Goal: Check status: Check status

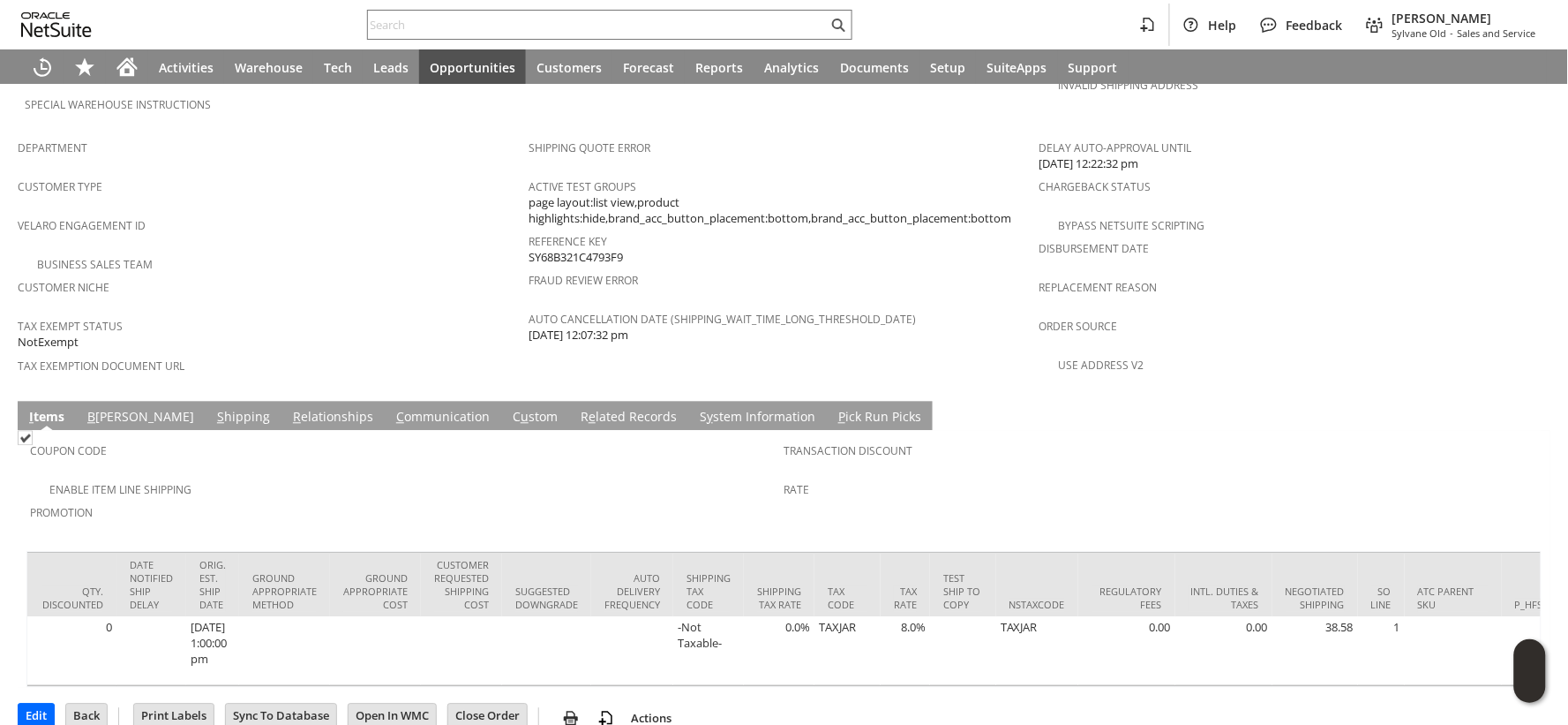
scroll to position [0, 2927]
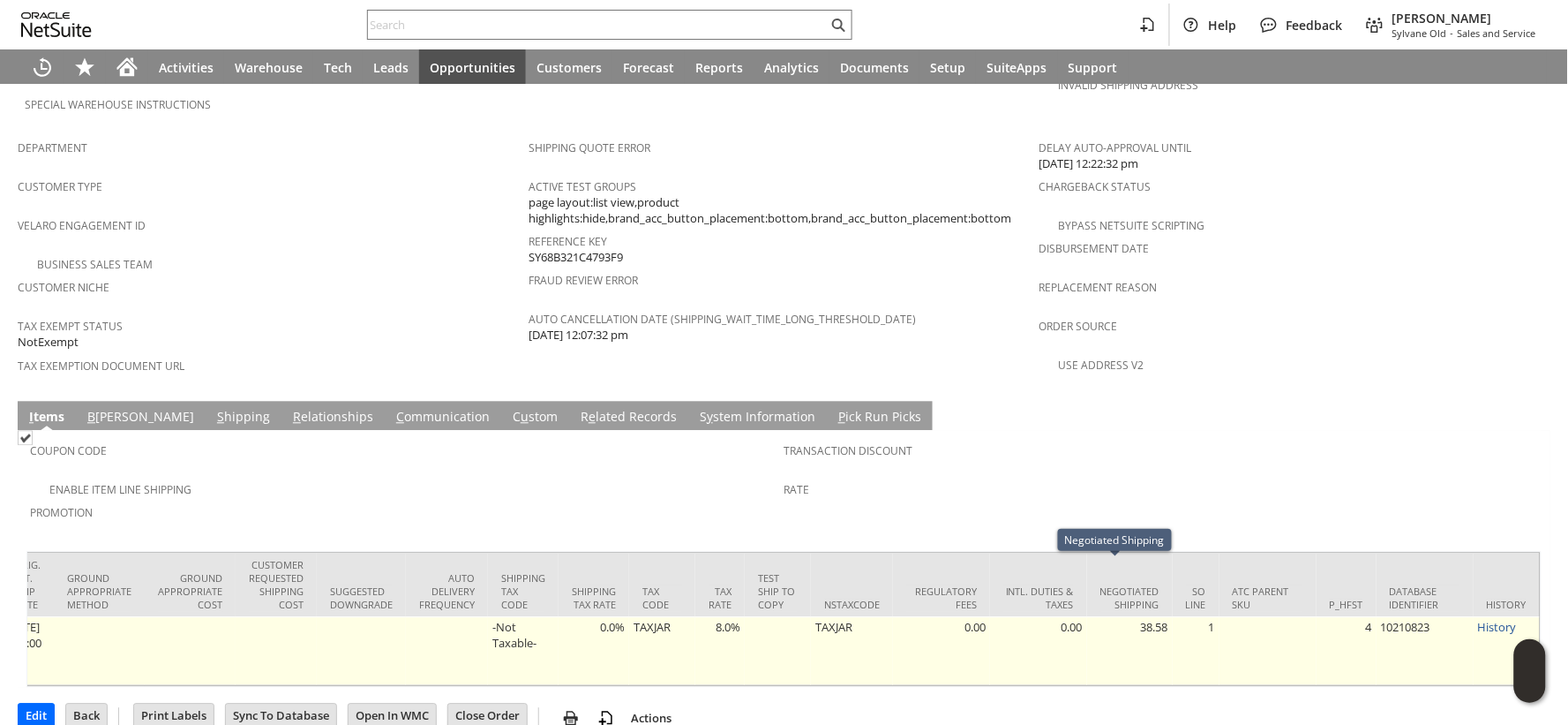
click at [1133, 616] on td "38.58" at bounding box center [1130, 650] width 85 height 68
copy td "38.58"
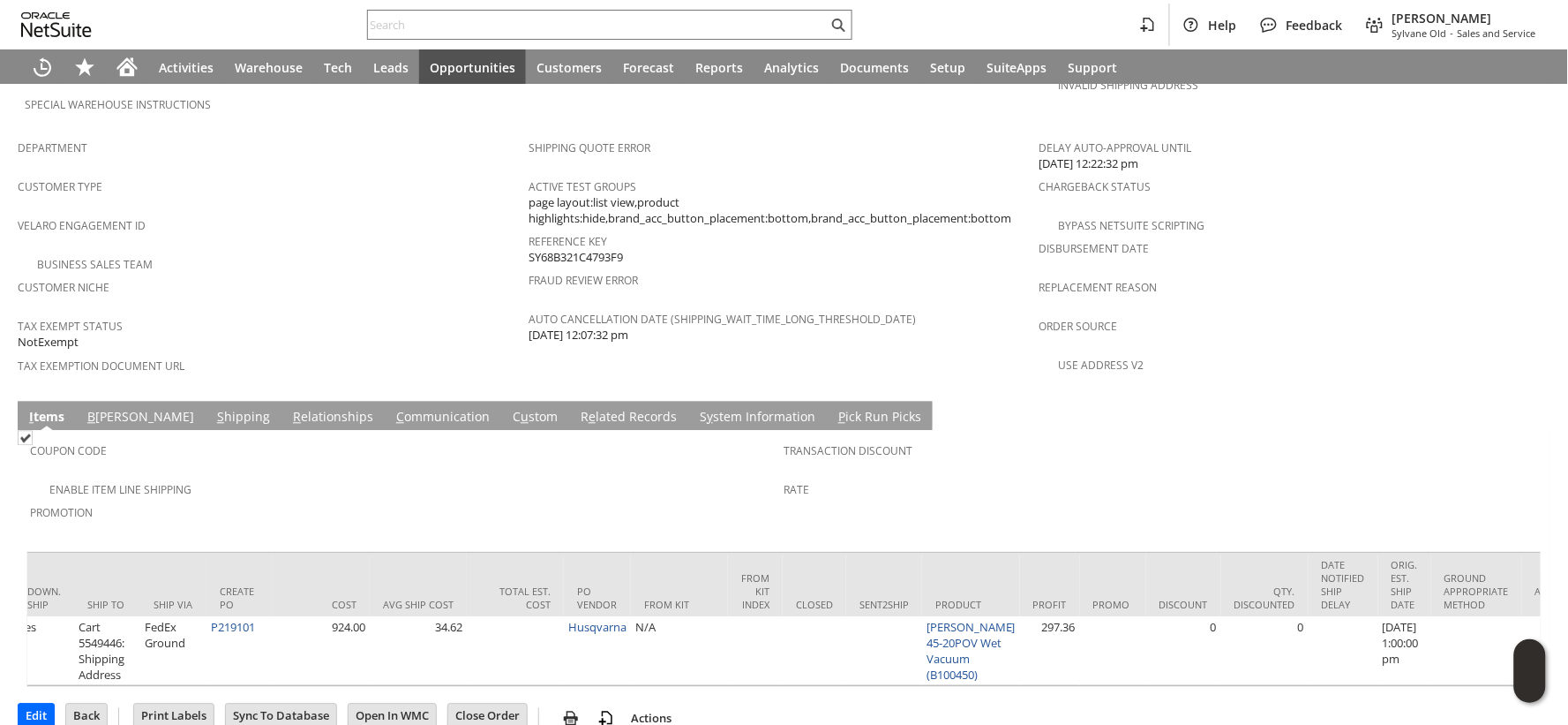
scroll to position [0, 1527]
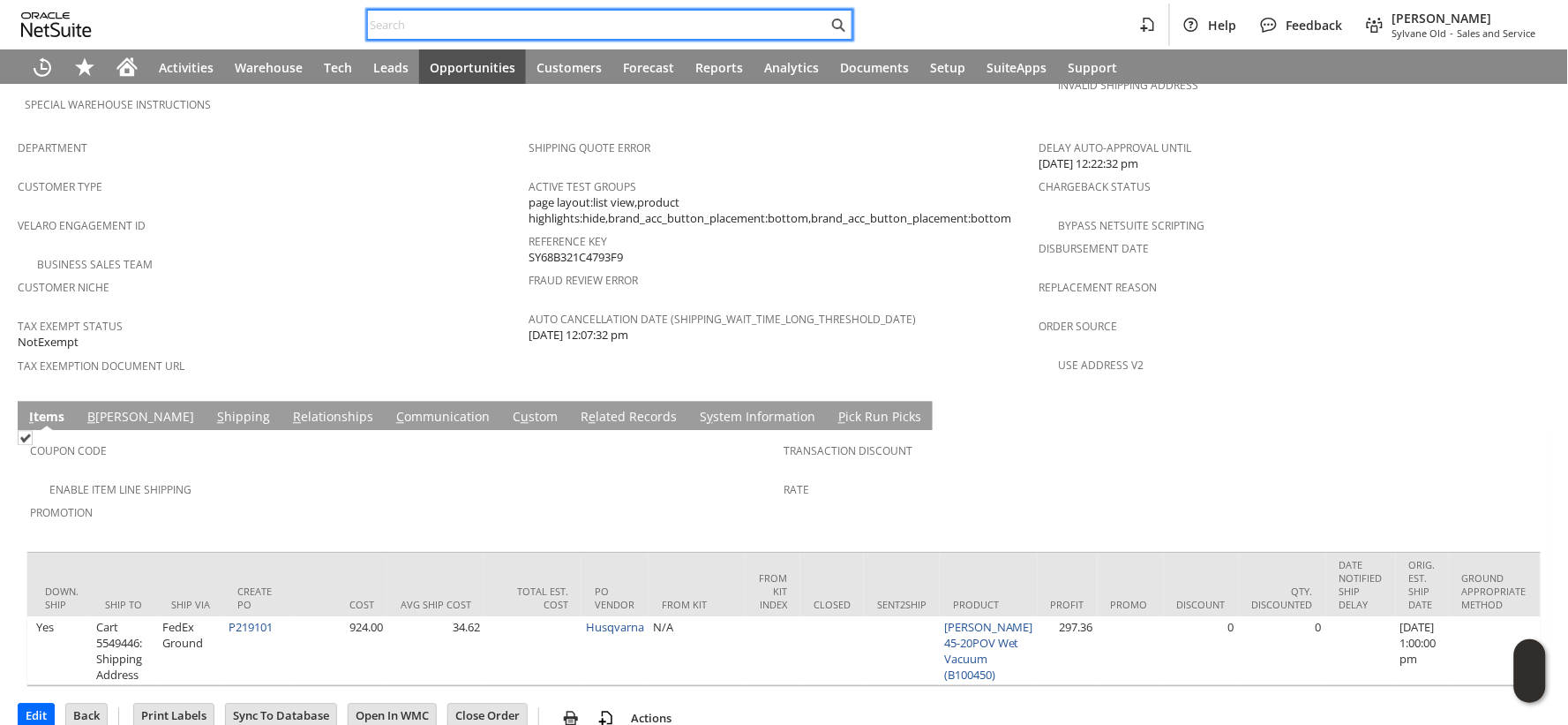
click at [550, 20] on input "text" at bounding box center [598, 25] width 460 height 21
paste input "RA89573"
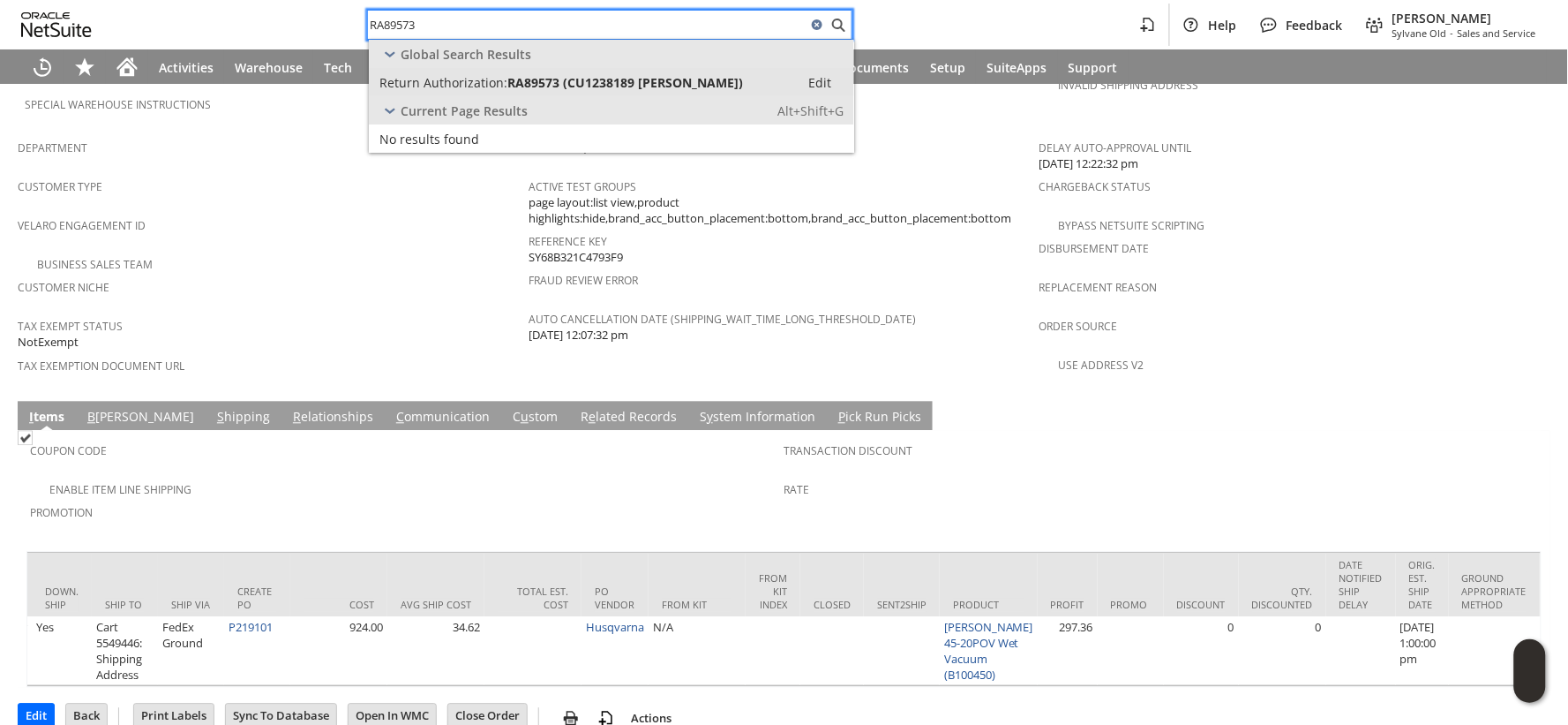
type input "RA89573"
click at [551, 72] on link "Return Authorization: RA89573 (CU1238189 Wendy Customer) Edit" at bounding box center [612, 82] width 486 height 28
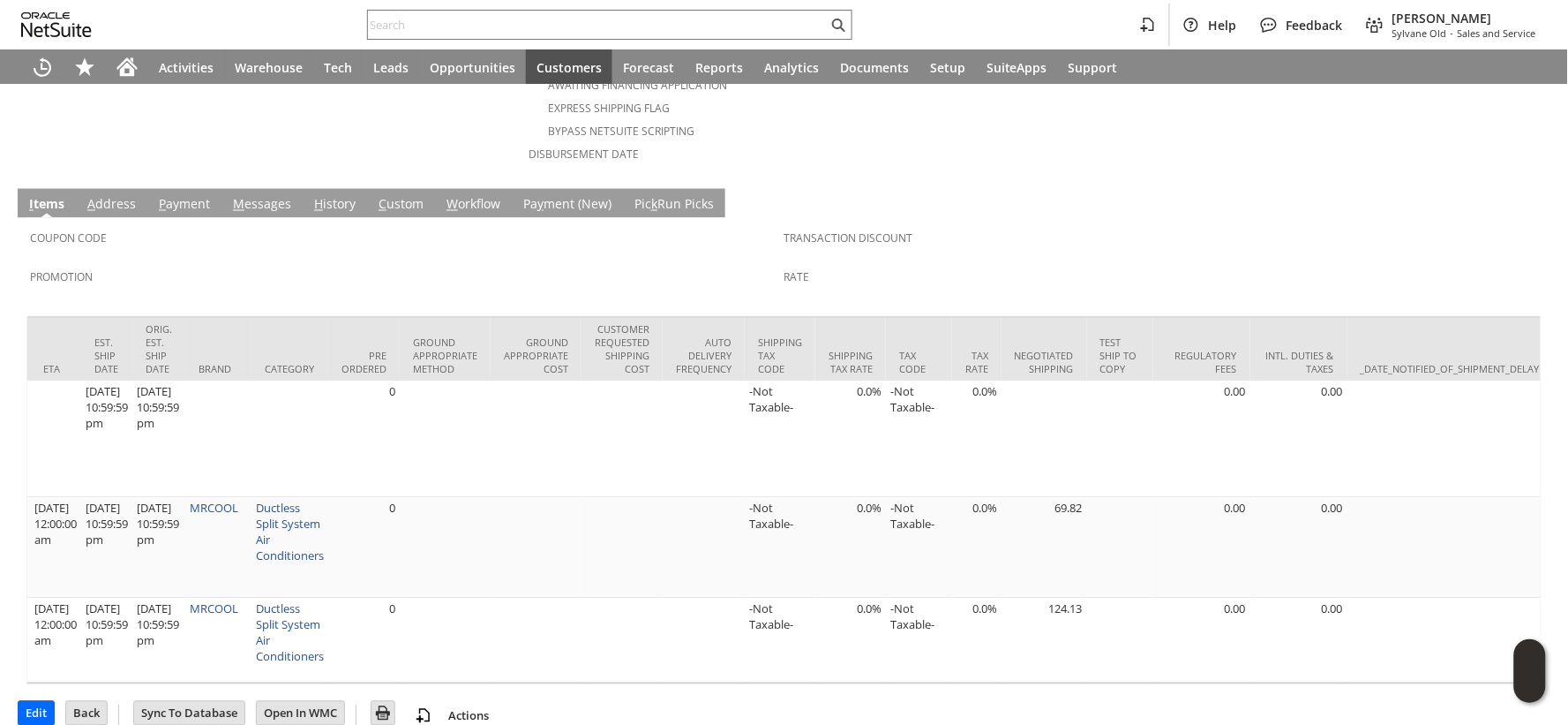
scroll to position [0, 2660]
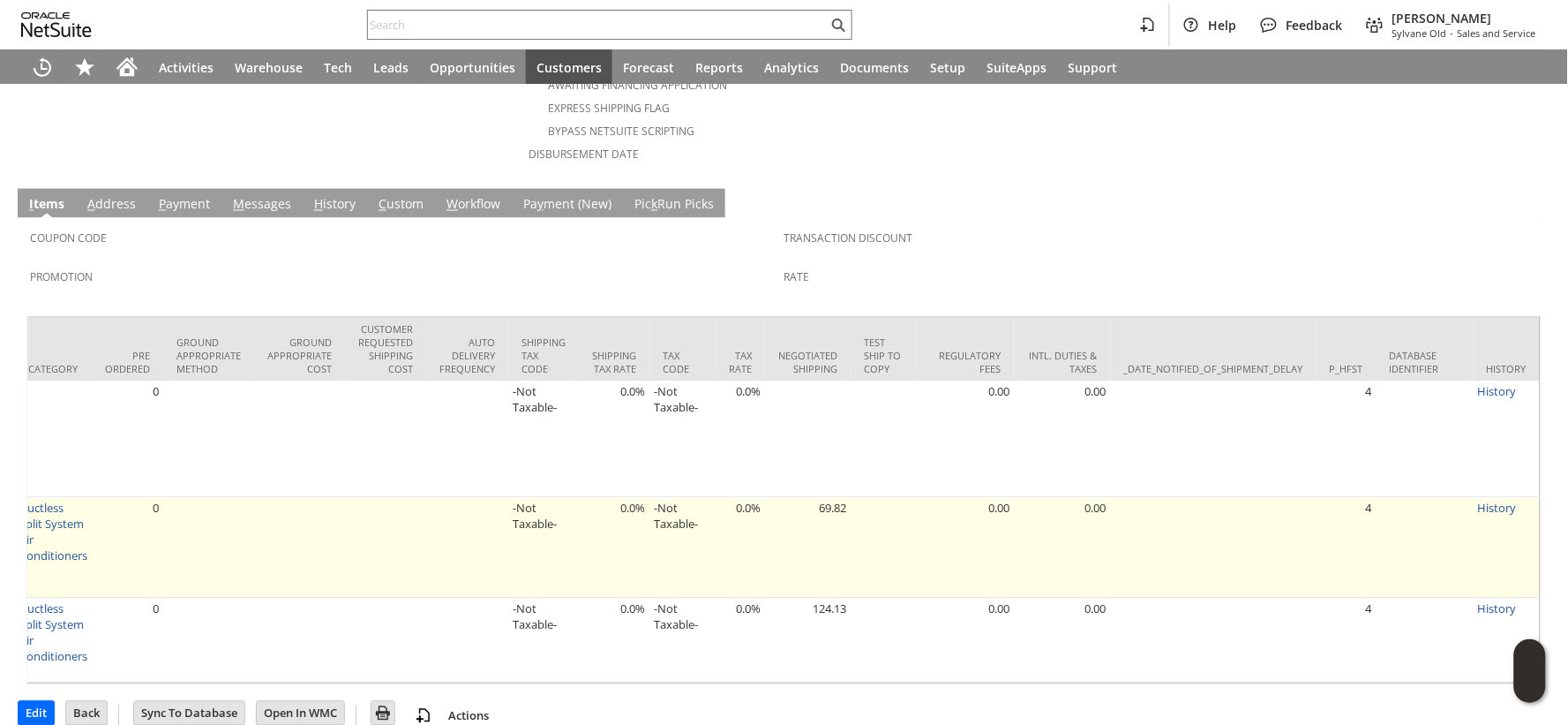
click at [800, 498] on td "69.82" at bounding box center [808, 548] width 85 height 101
copy td "69.82"
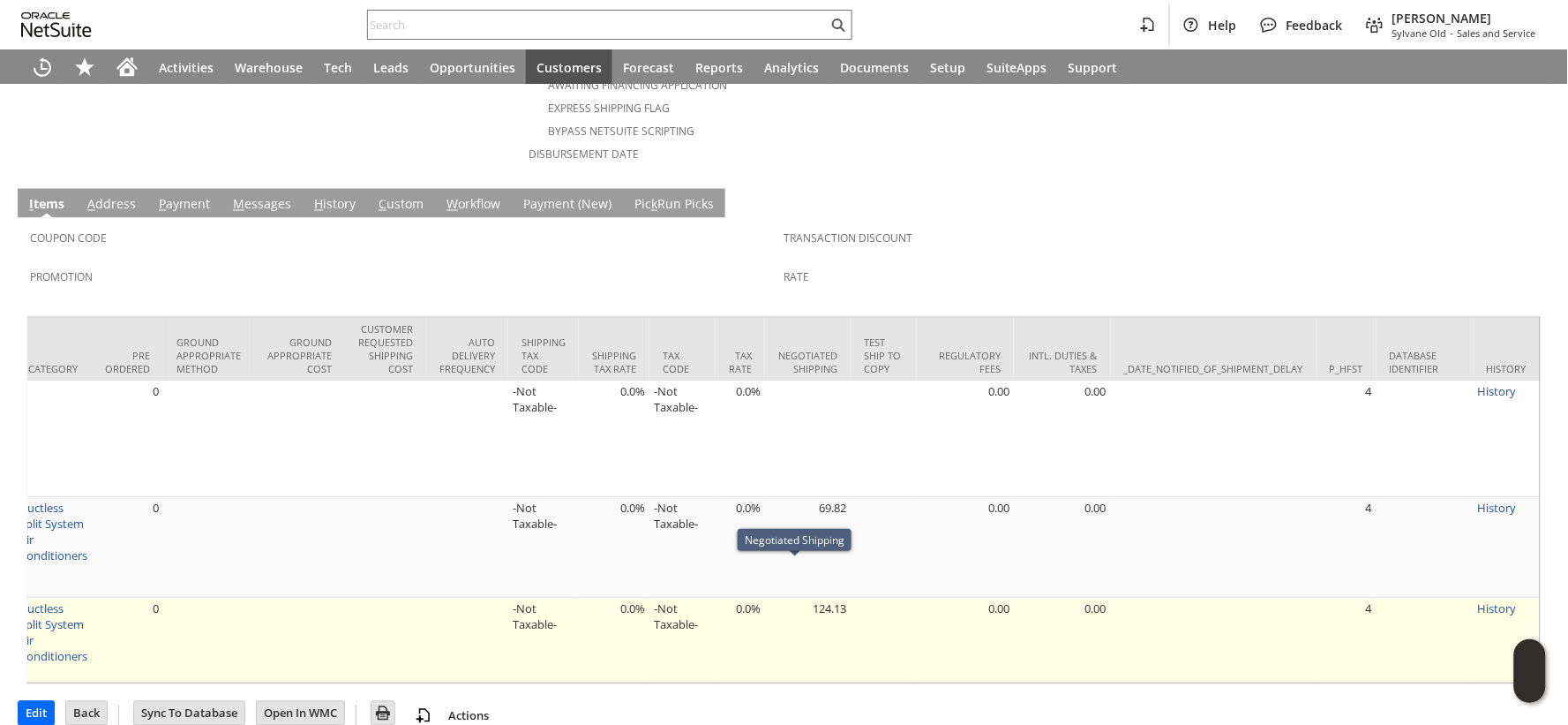
click at [809, 599] on td "124.13" at bounding box center [808, 640] width 85 height 85
copy td "124.13"
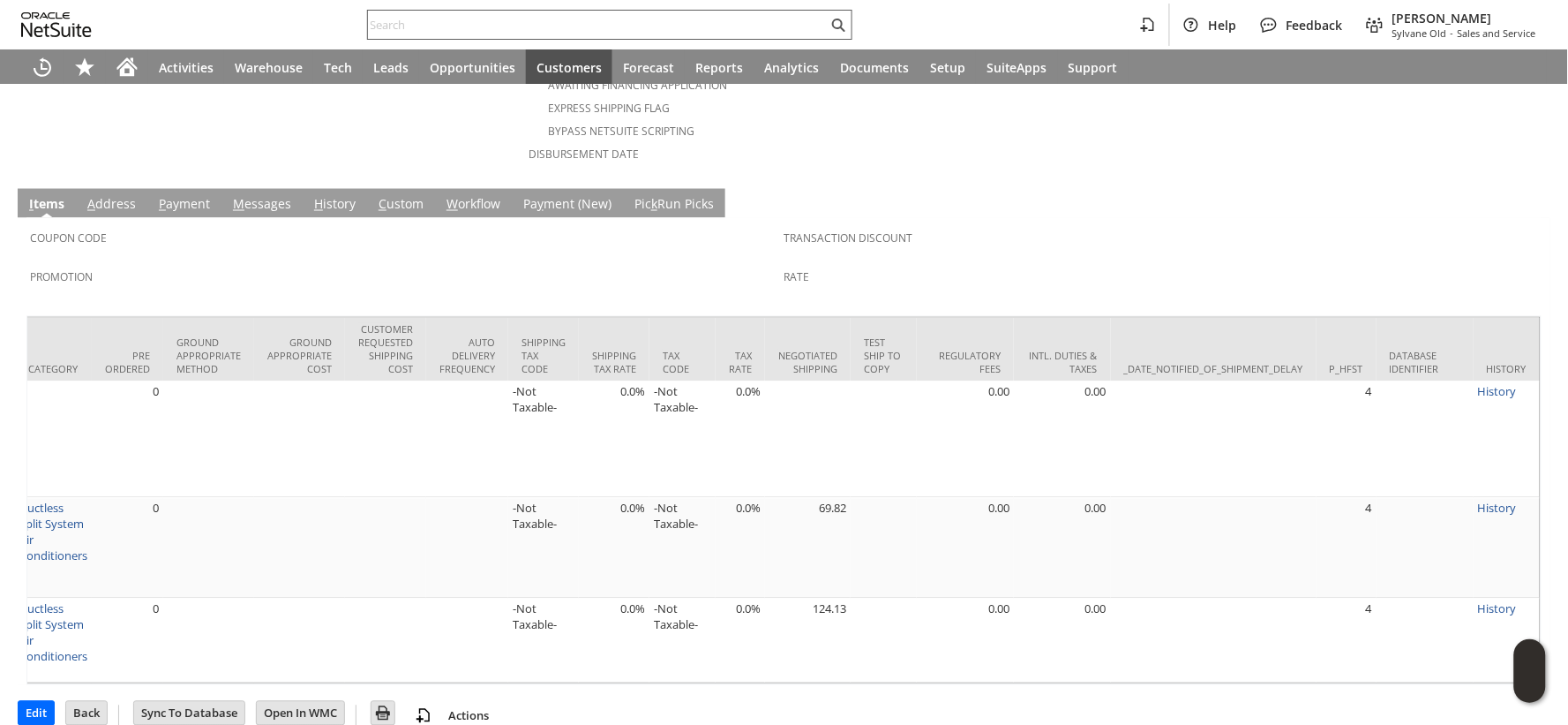
click at [550, 22] on input "text" at bounding box center [598, 25] width 460 height 21
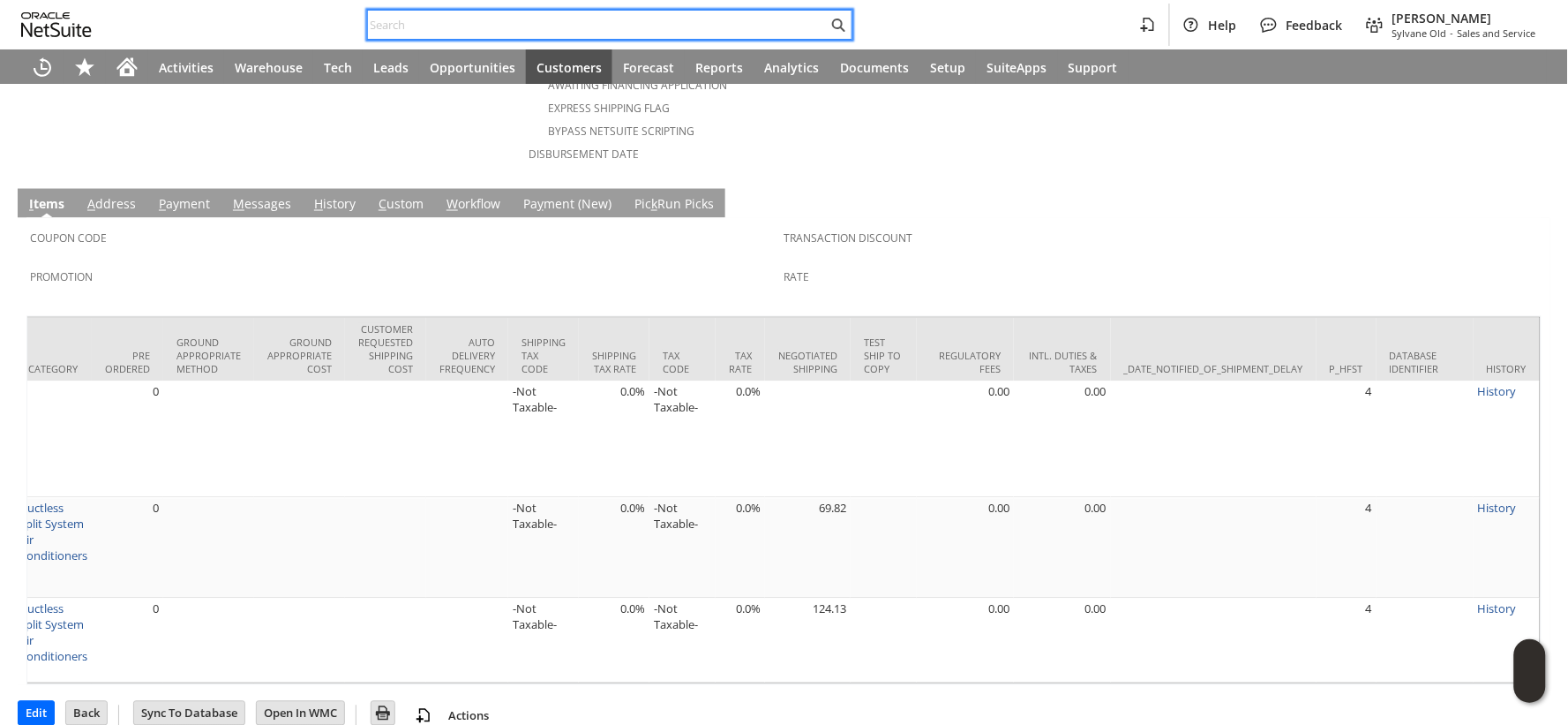
paste input "RA89528"
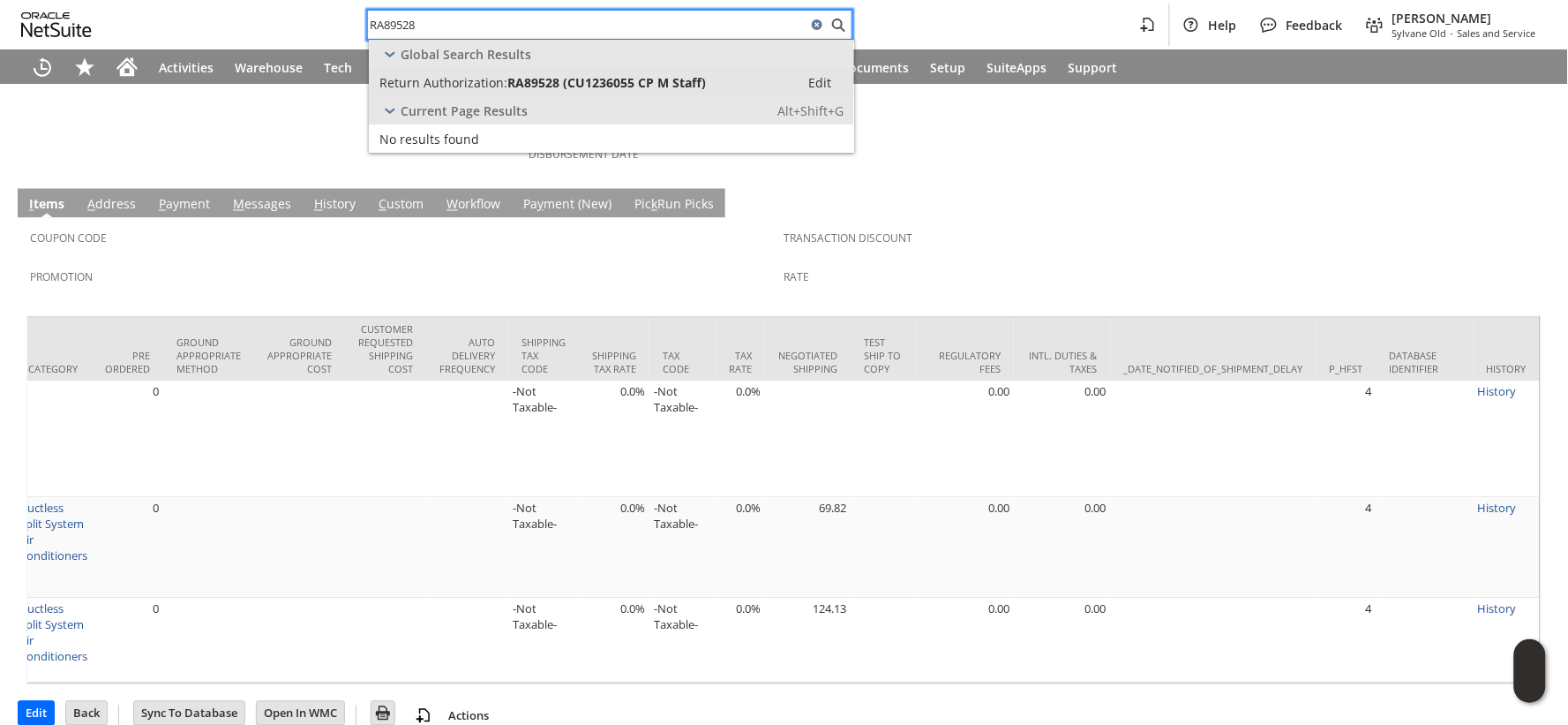
type input "RA89528"
click at [563, 79] on span "RA89528 (CU1236055 CP M Staff)" at bounding box center [606, 82] width 198 height 17
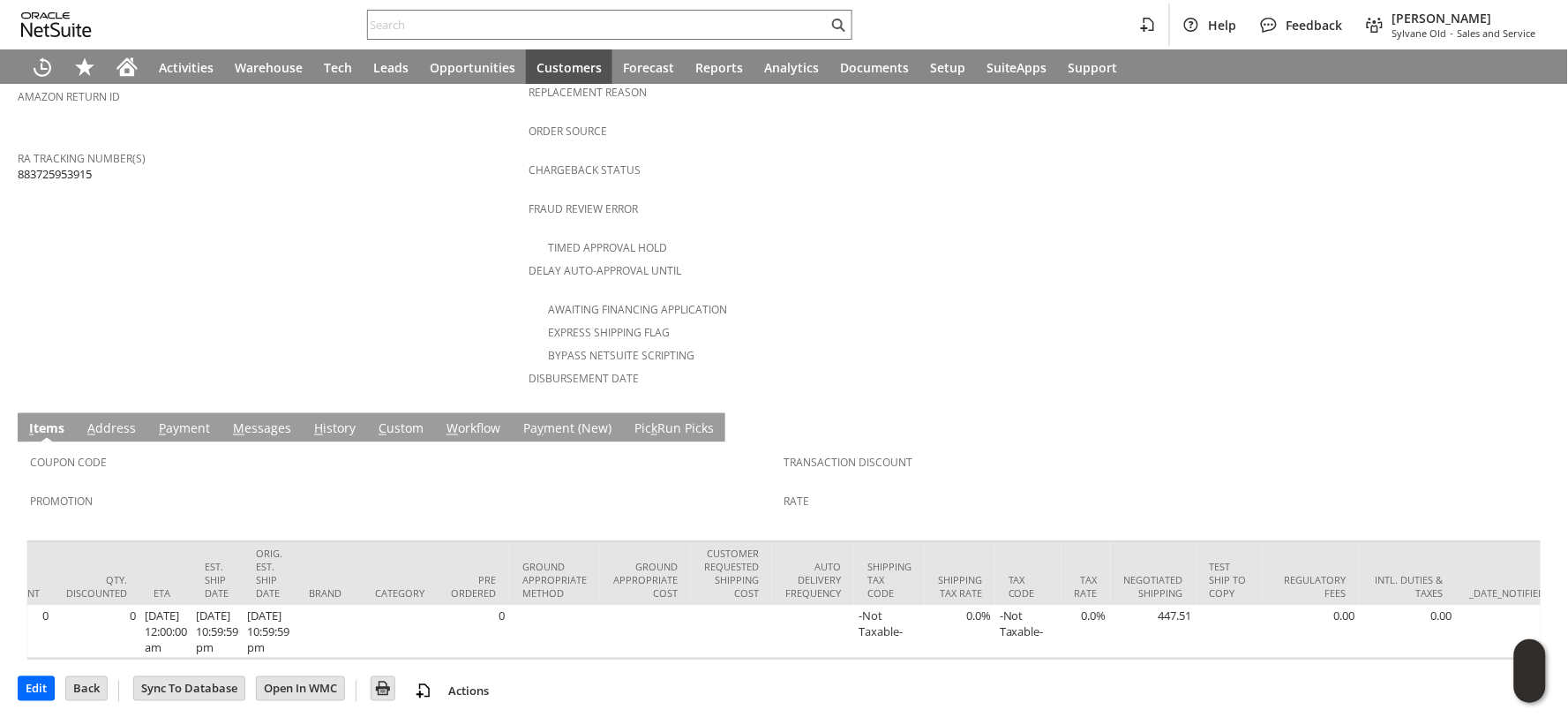
scroll to position [0, 2343]
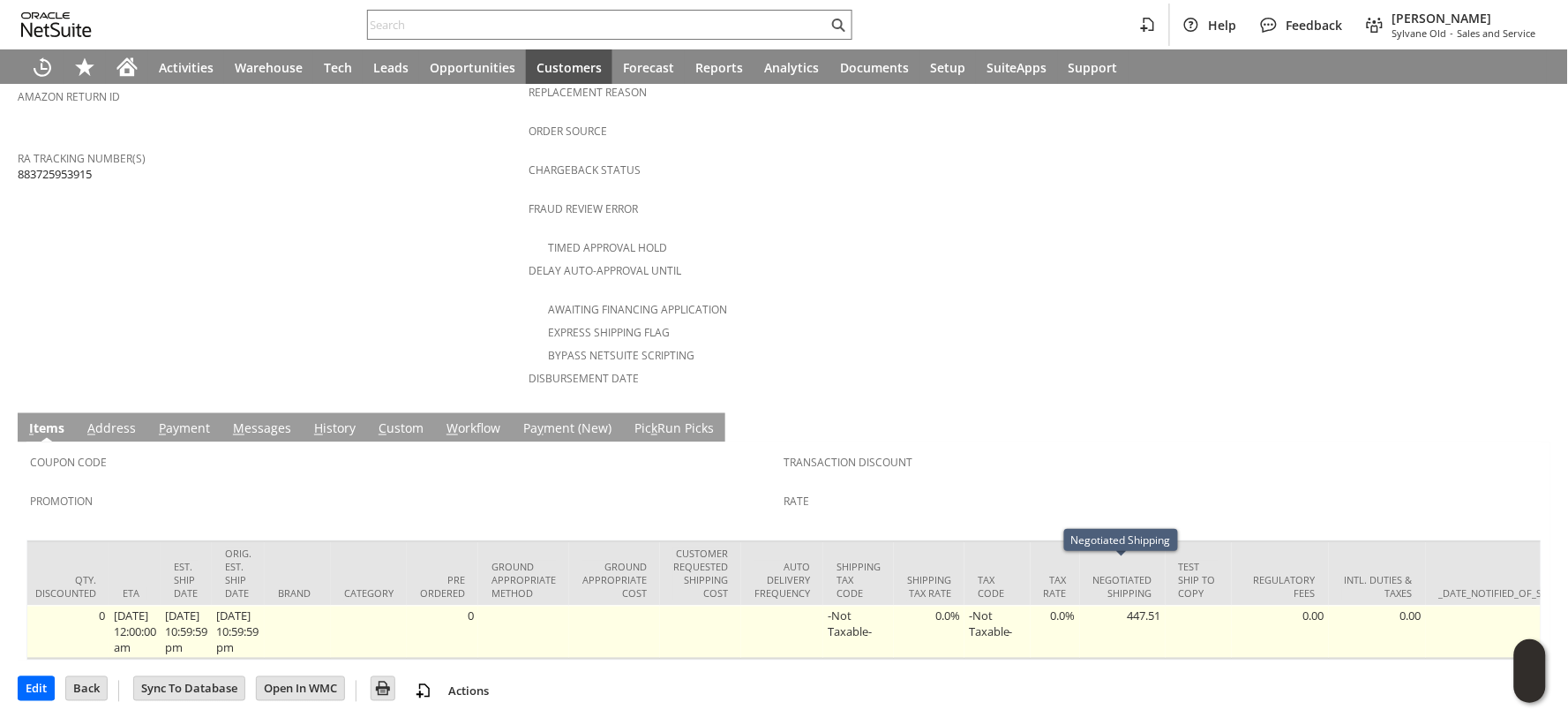
click at [1139, 606] on td "447.51" at bounding box center [1122, 632] width 85 height 53
copy td "447.51"
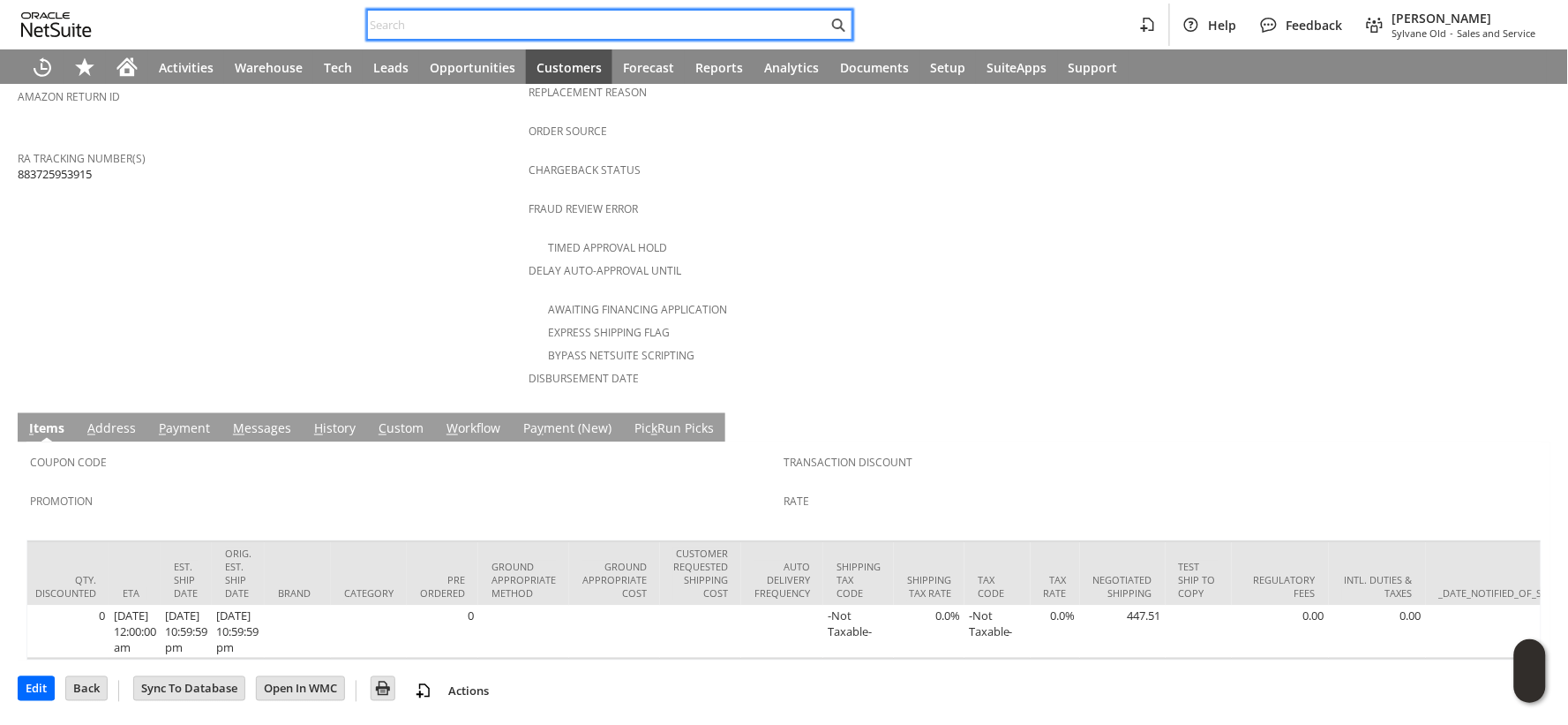
click at [395, 28] on input "text" at bounding box center [598, 25] width 460 height 21
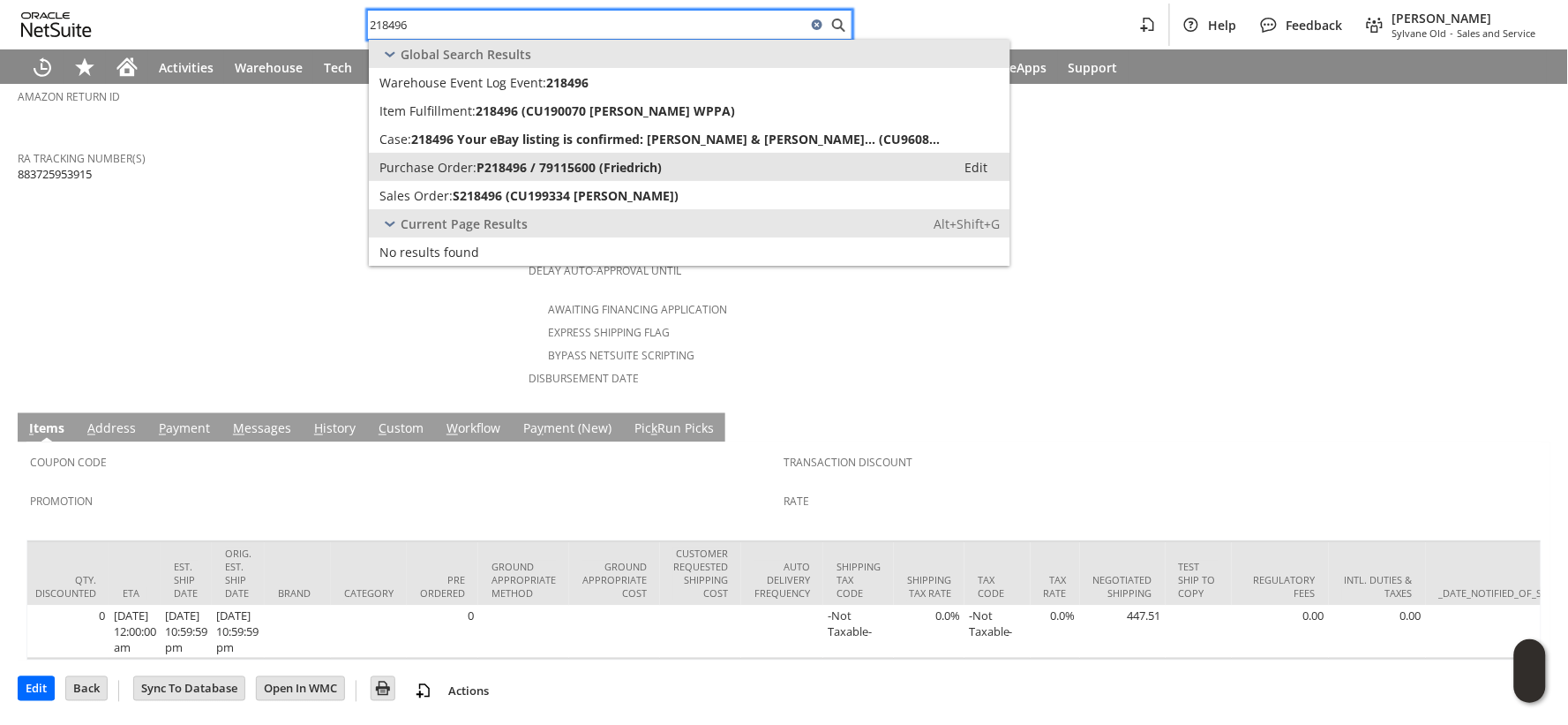
type input "218496"
click at [468, 159] on span "Purchase Order:" at bounding box center [428, 167] width 97 height 17
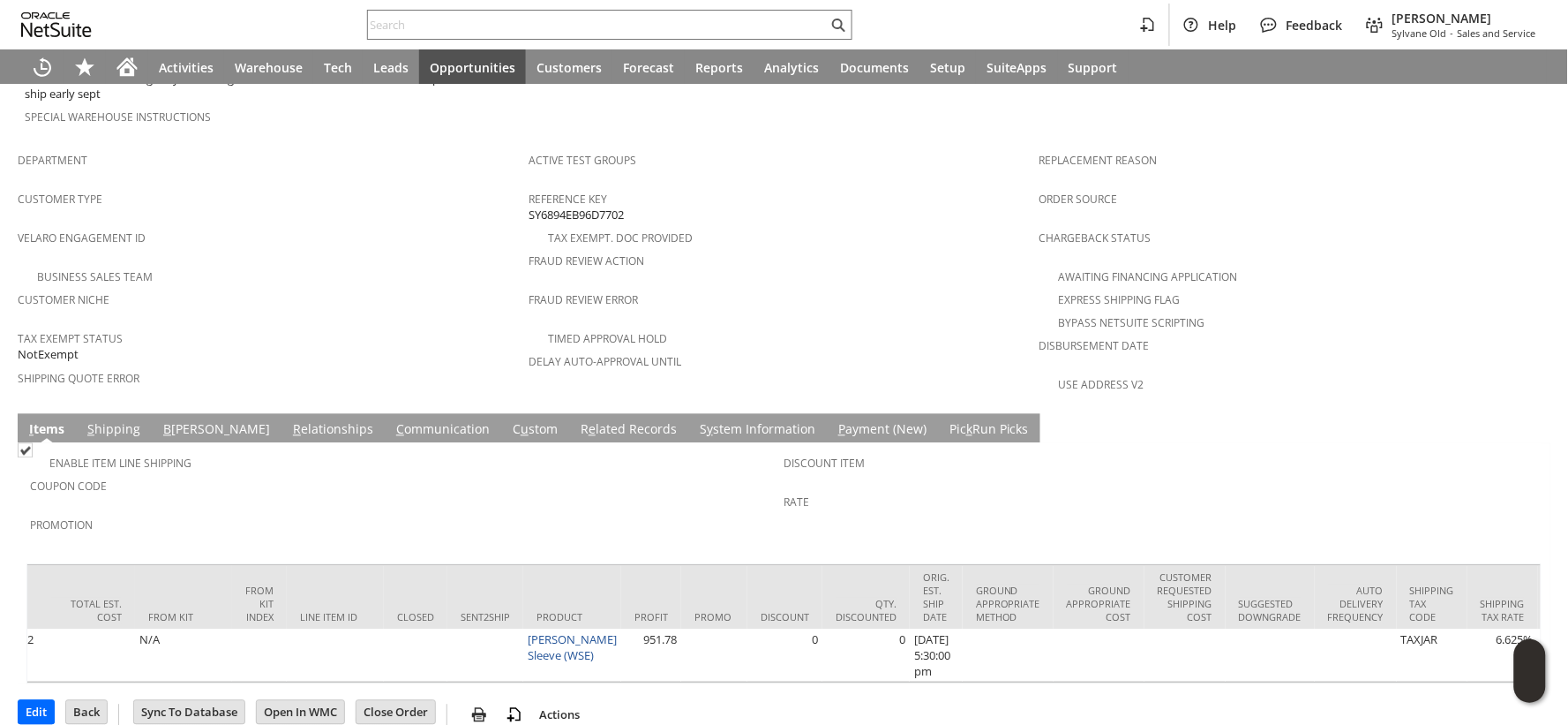
scroll to position [0, 3092]
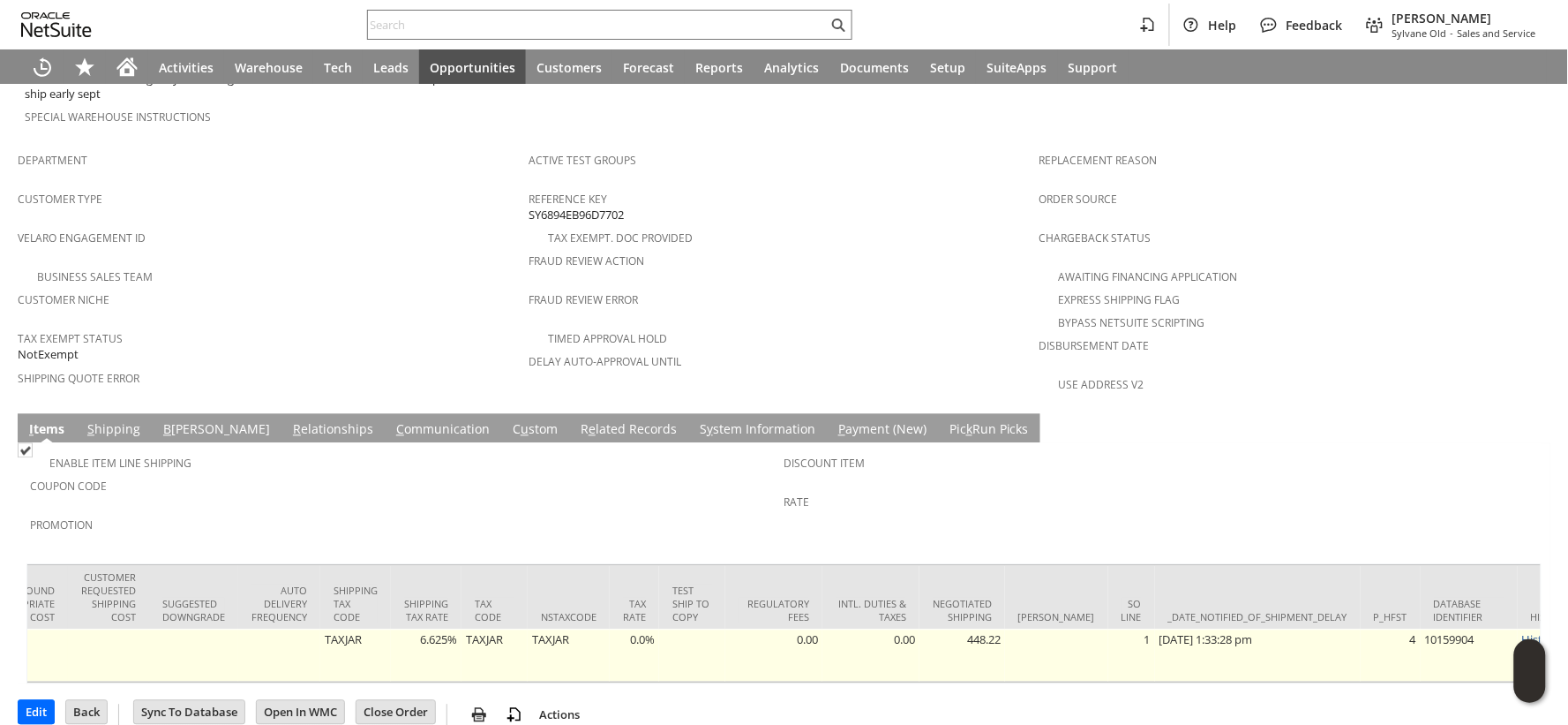
click at [921, 629] on td "448.22" at bounding box center [962, 656] width 85 height 53
copy td "448.22"
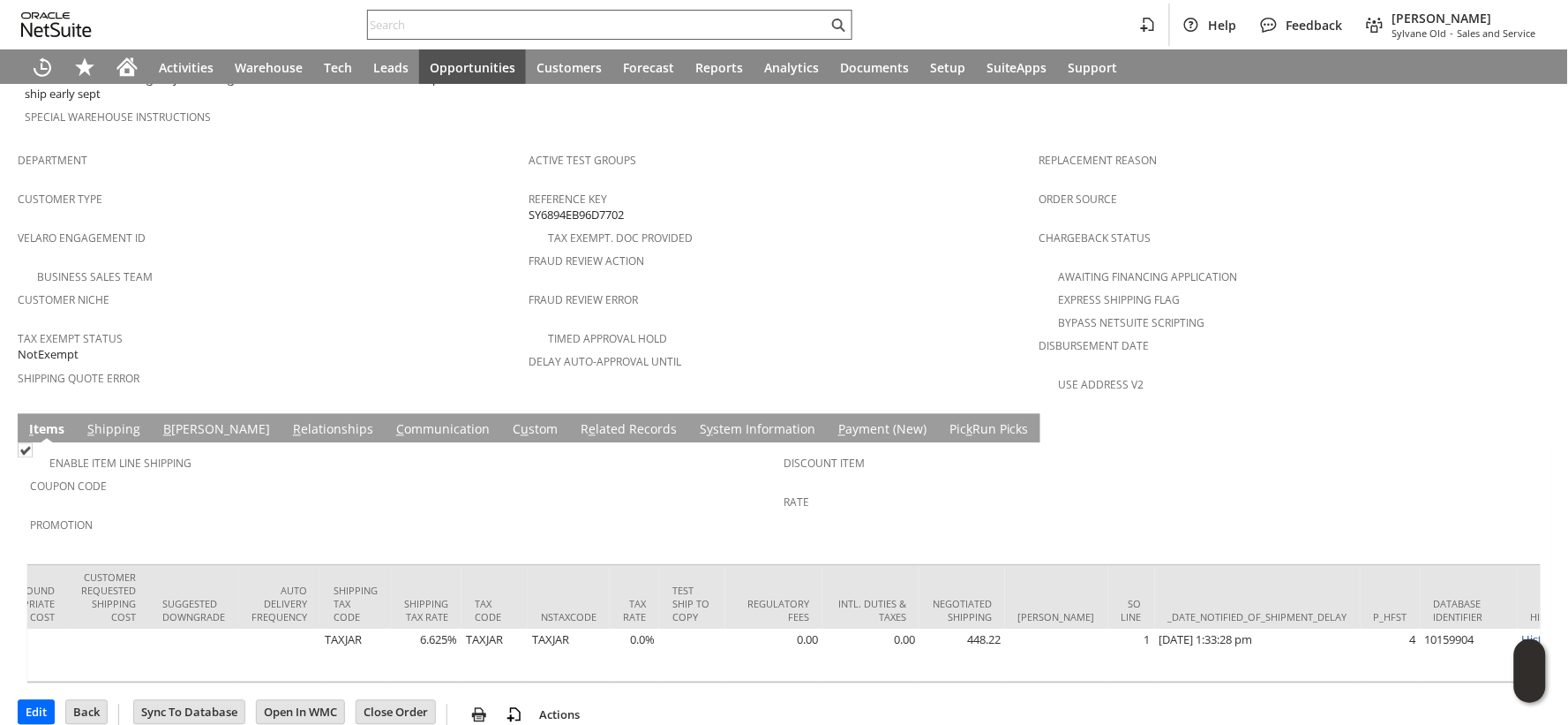
click at [600, 14] on input "text" at bounding box center [598, 25] width 460 height 21
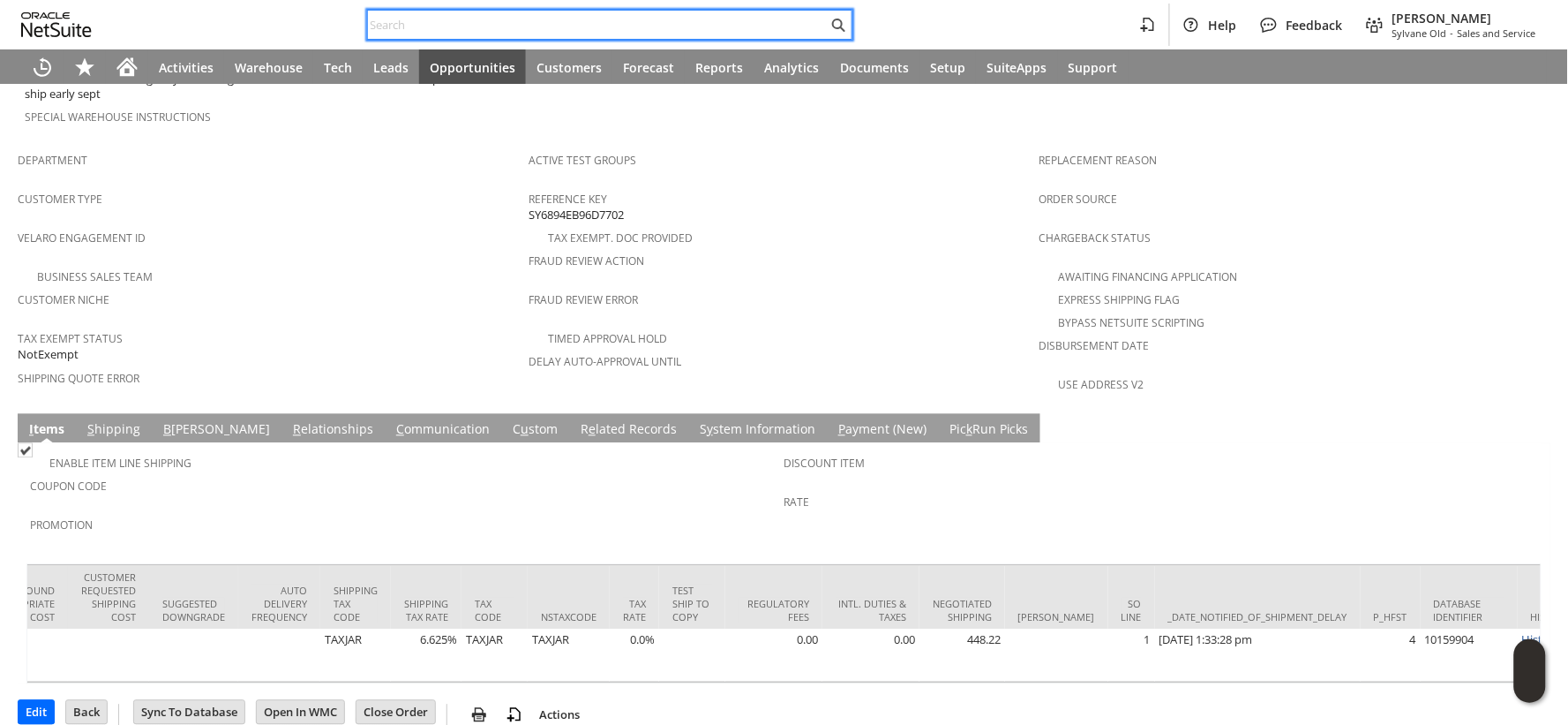
paste input "P216661"
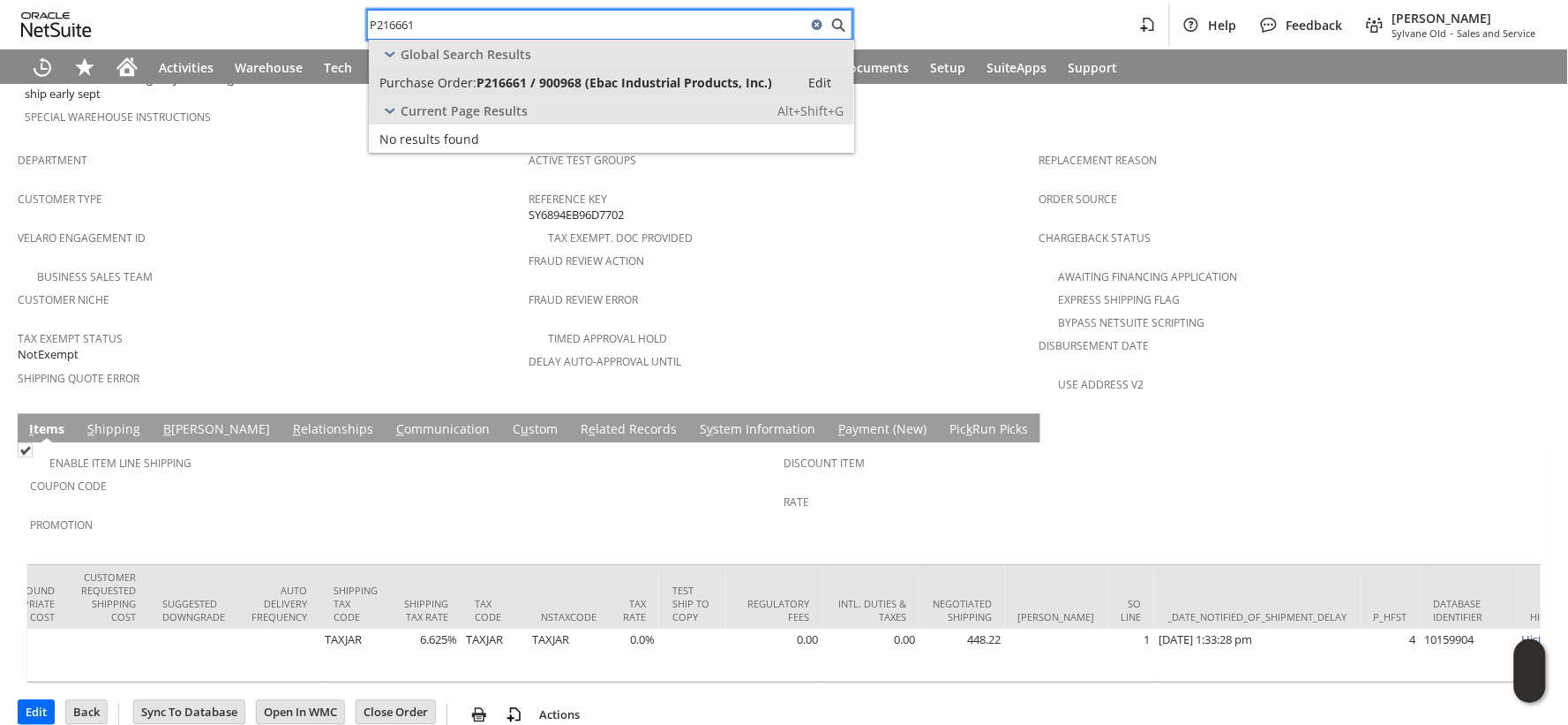
type input "P216661"
click at [599, 72] on link "Purchase Order: P216661 / 900968 (Ebac Industrial Products, Inc.) Edit" at bounding box center [612, 82] width 486 height 28
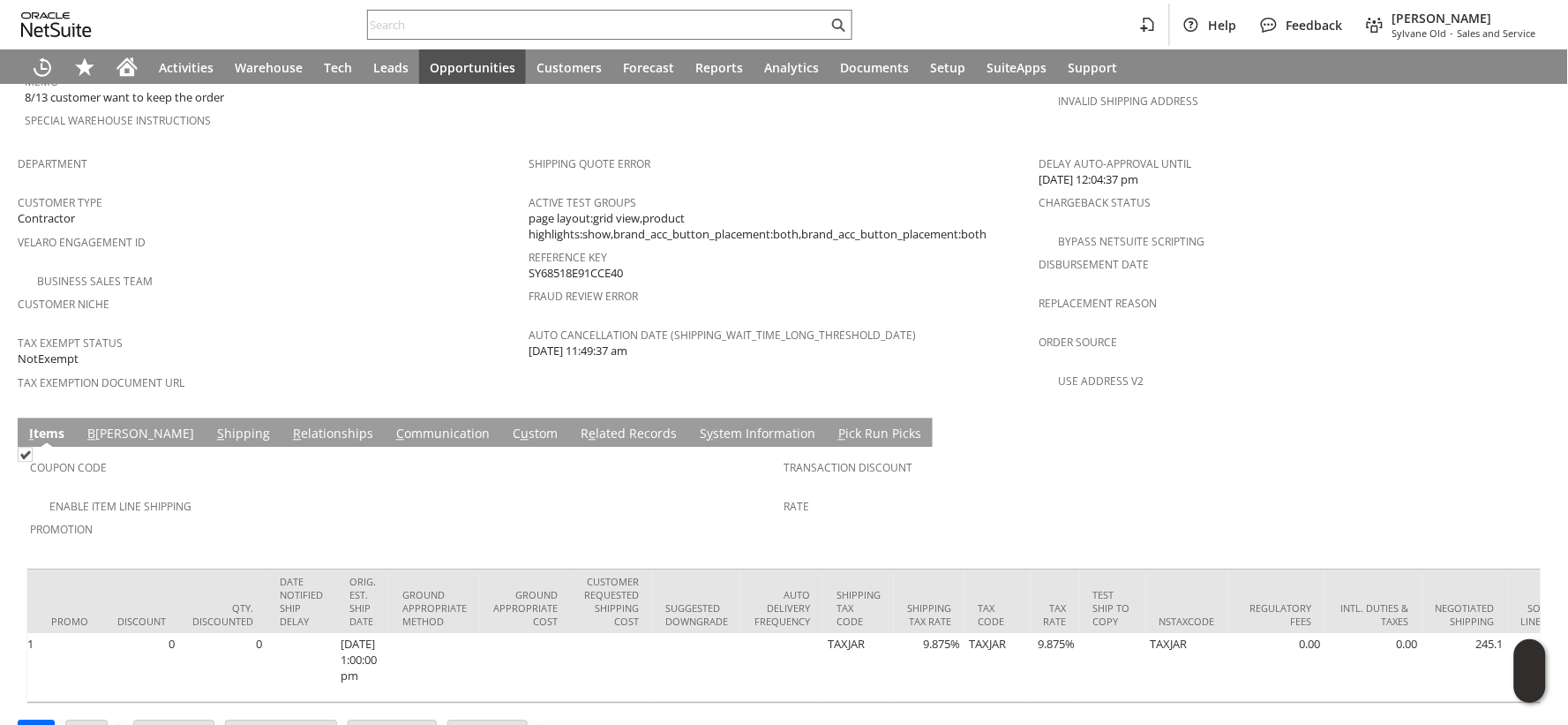
scroll to position [0, 2878]
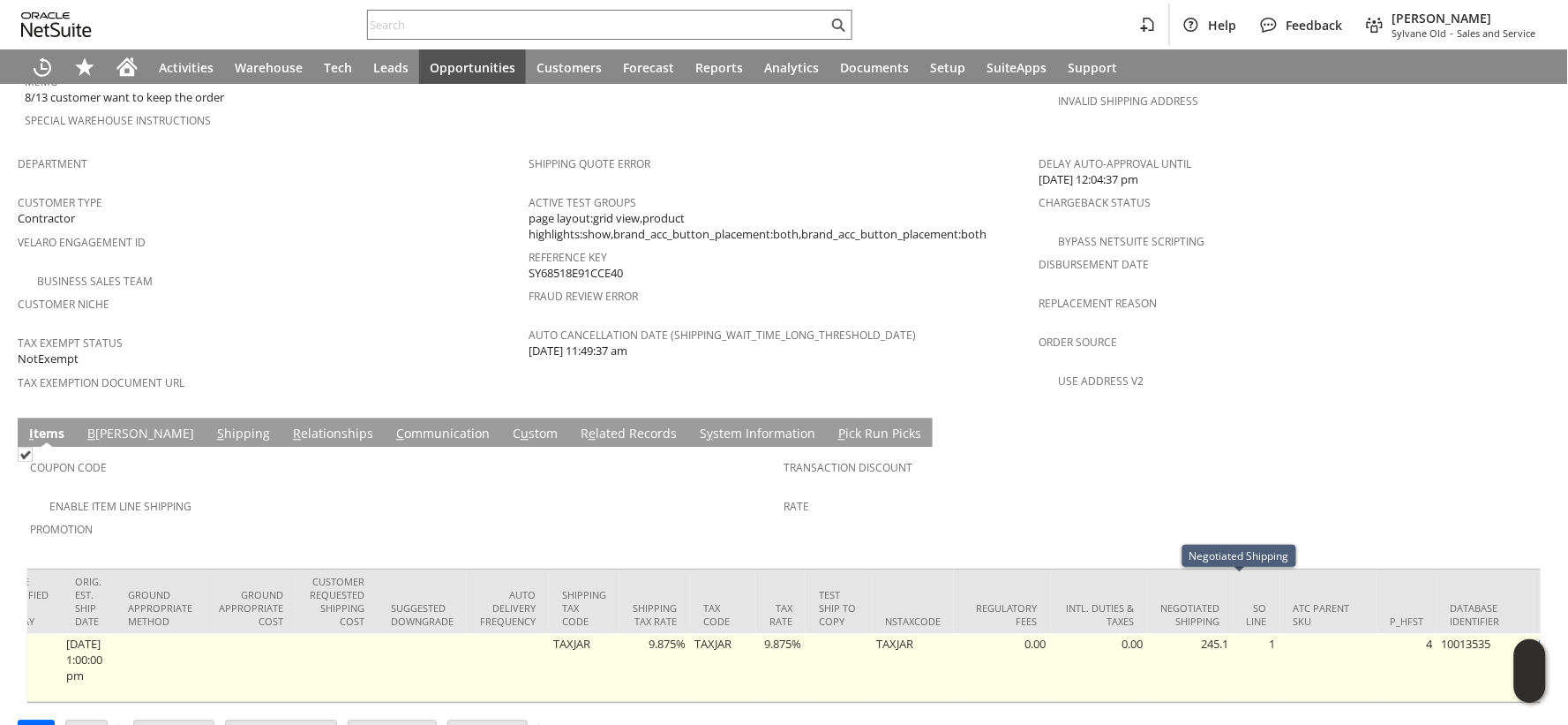
click at [1234, 633] on td "245.1" at bounding box center [1191, 667] width 85 height 68
copy td "245.1"
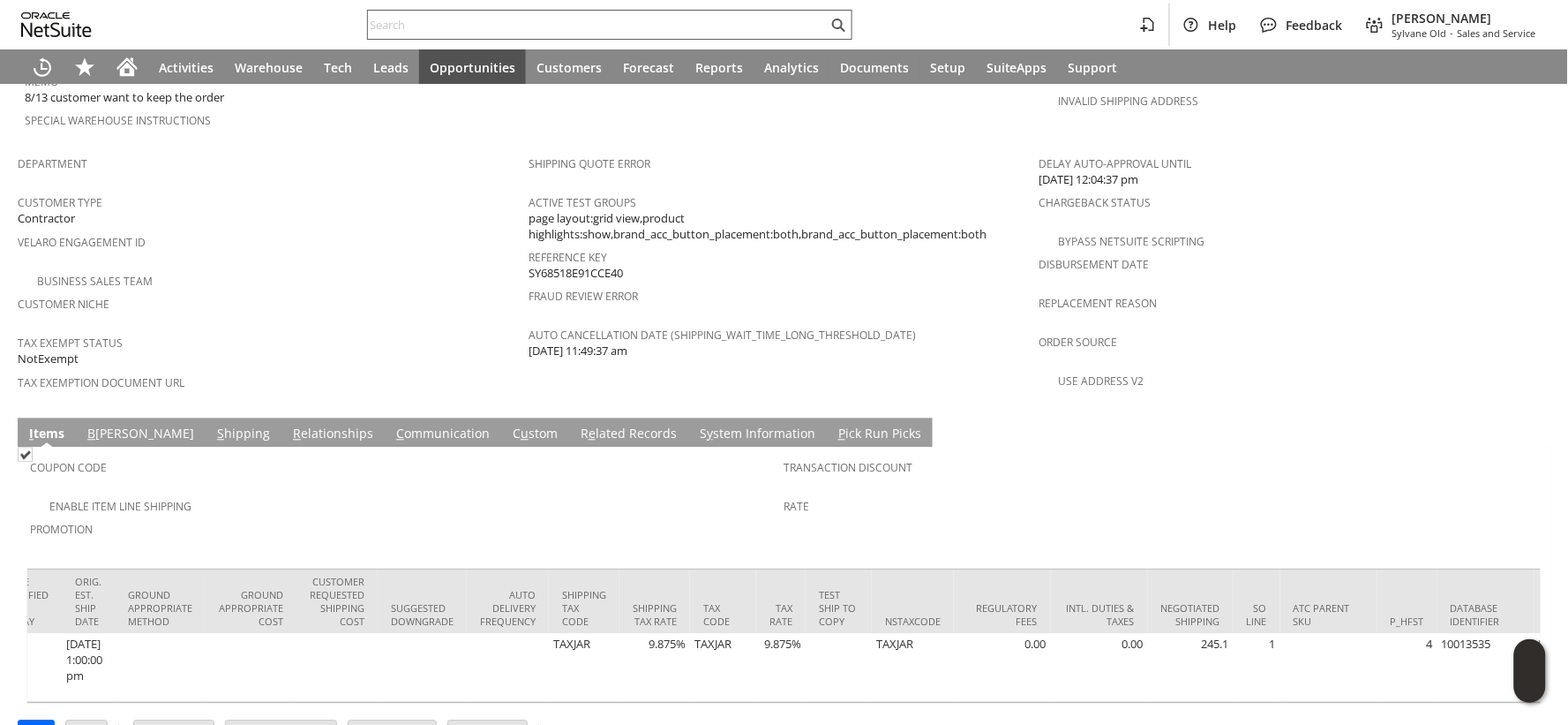
click at [548, 24] on input "text" at bounding box center [598, 25] width 460 height 21
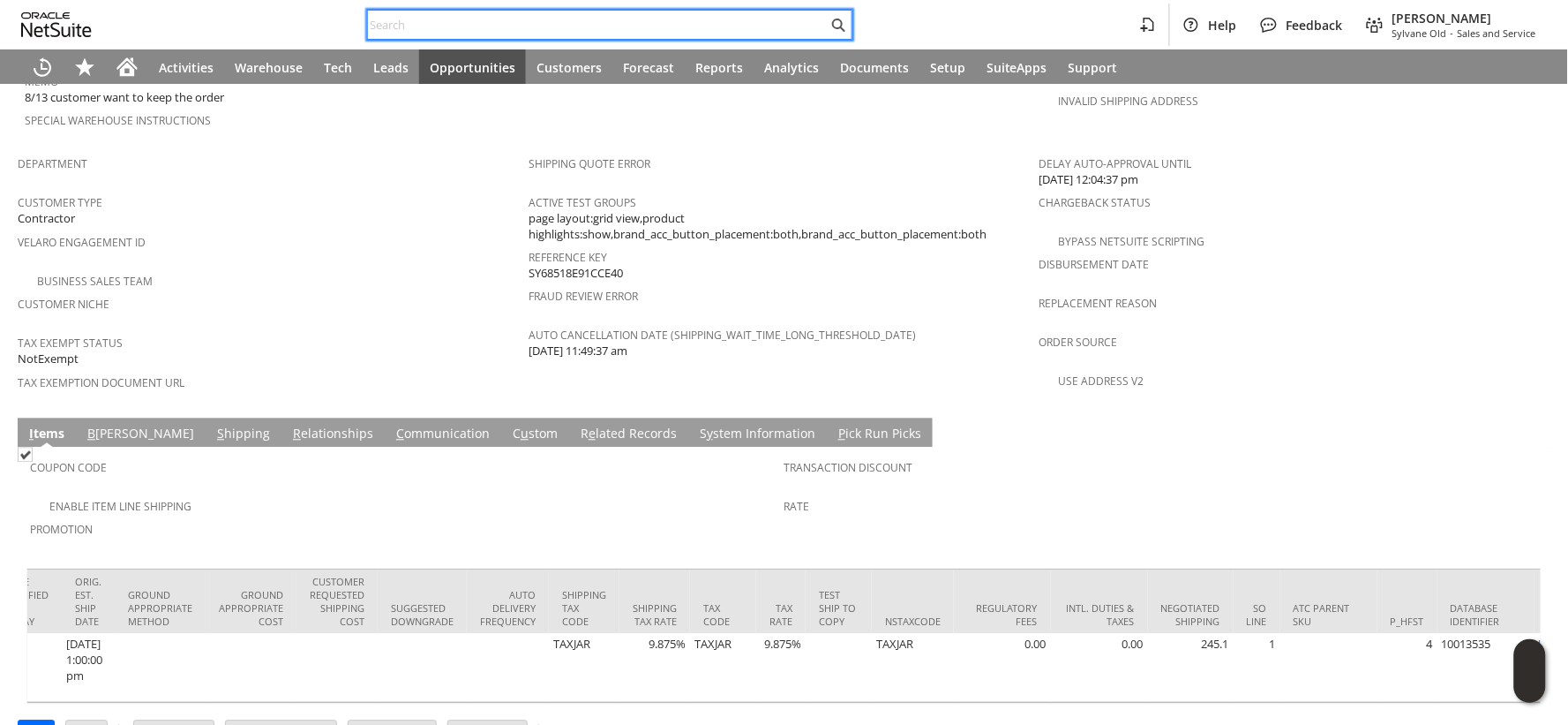
paste input "4046105206"
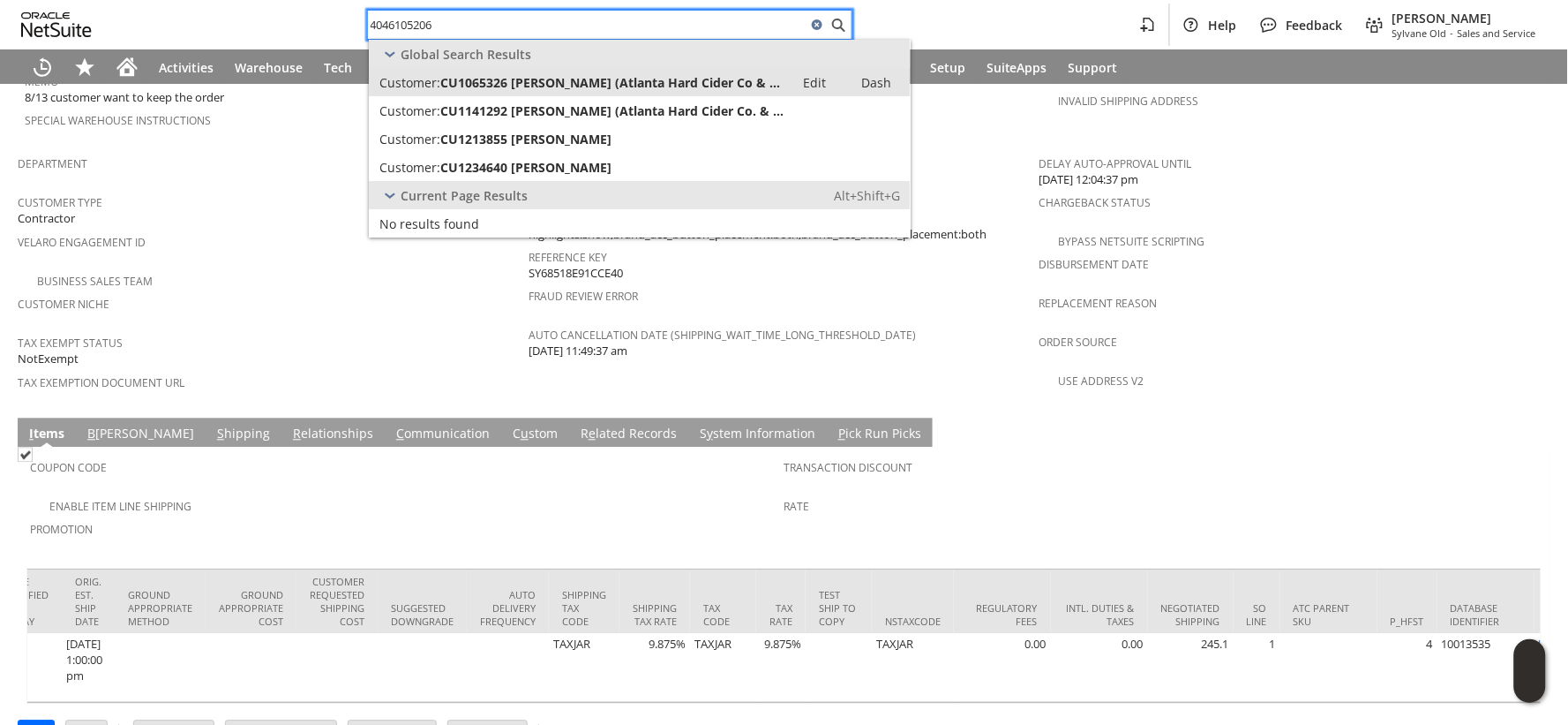
type input "4046105206"
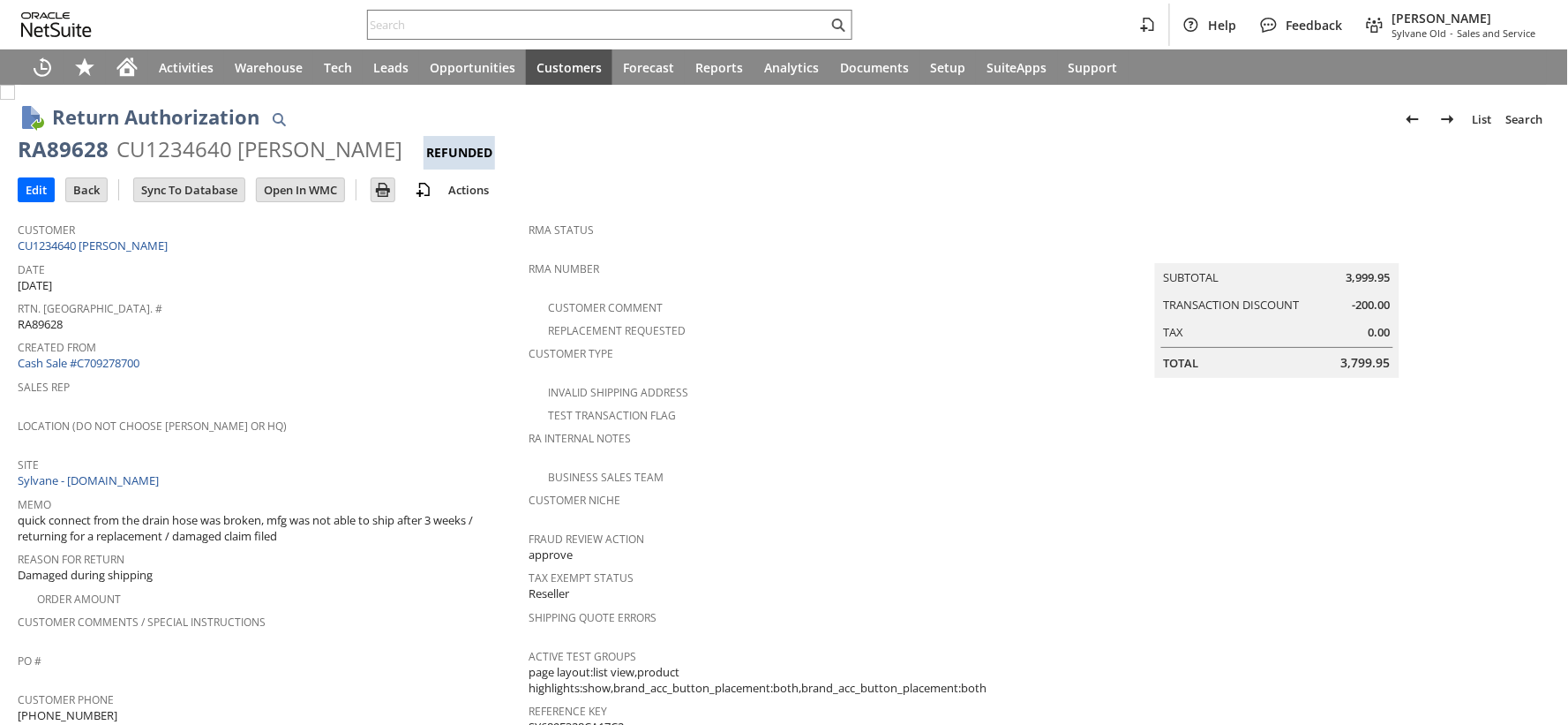
click at [57, 154] on div "RA89628" at bounding box center [63, 149] width 91 height 28
copy div "RA89628"
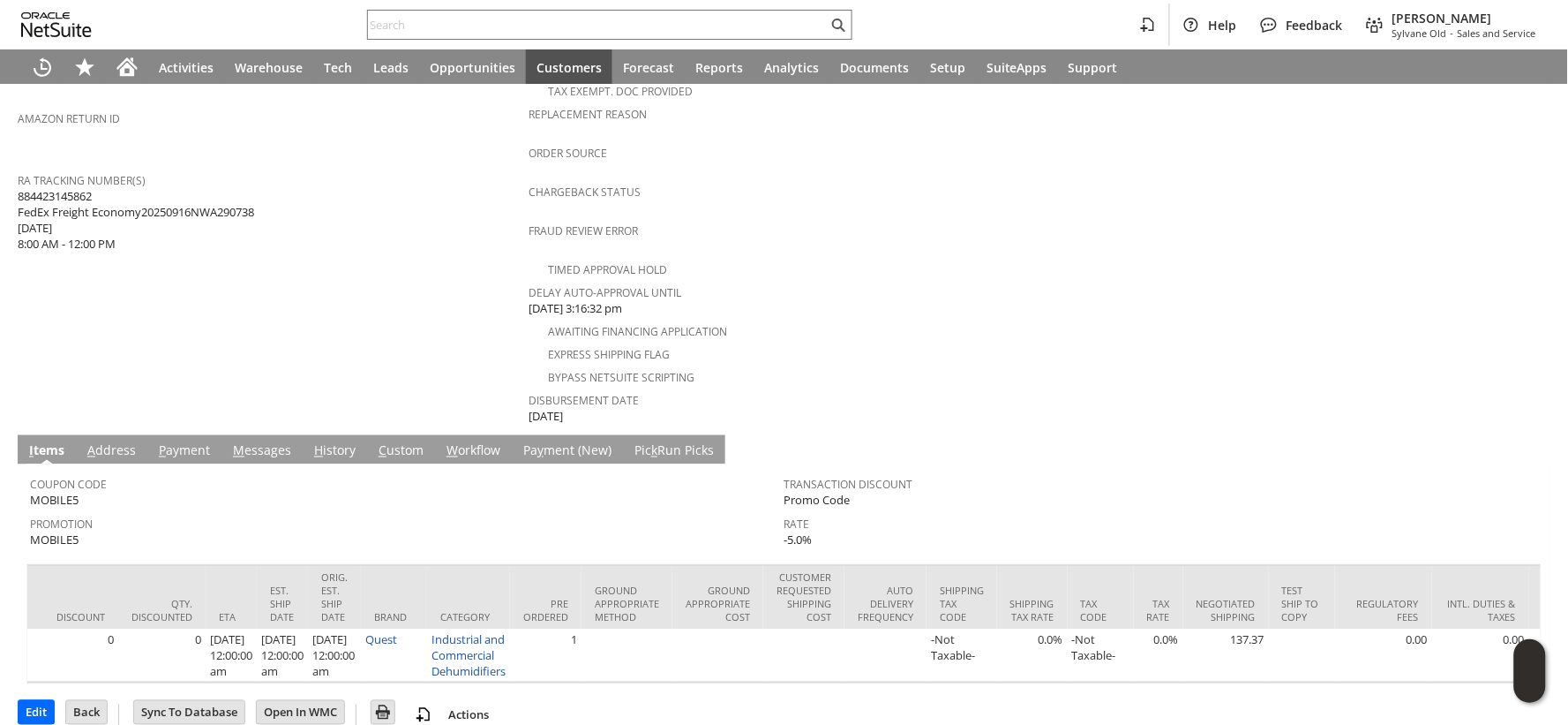
scroll to position [0, 2263]
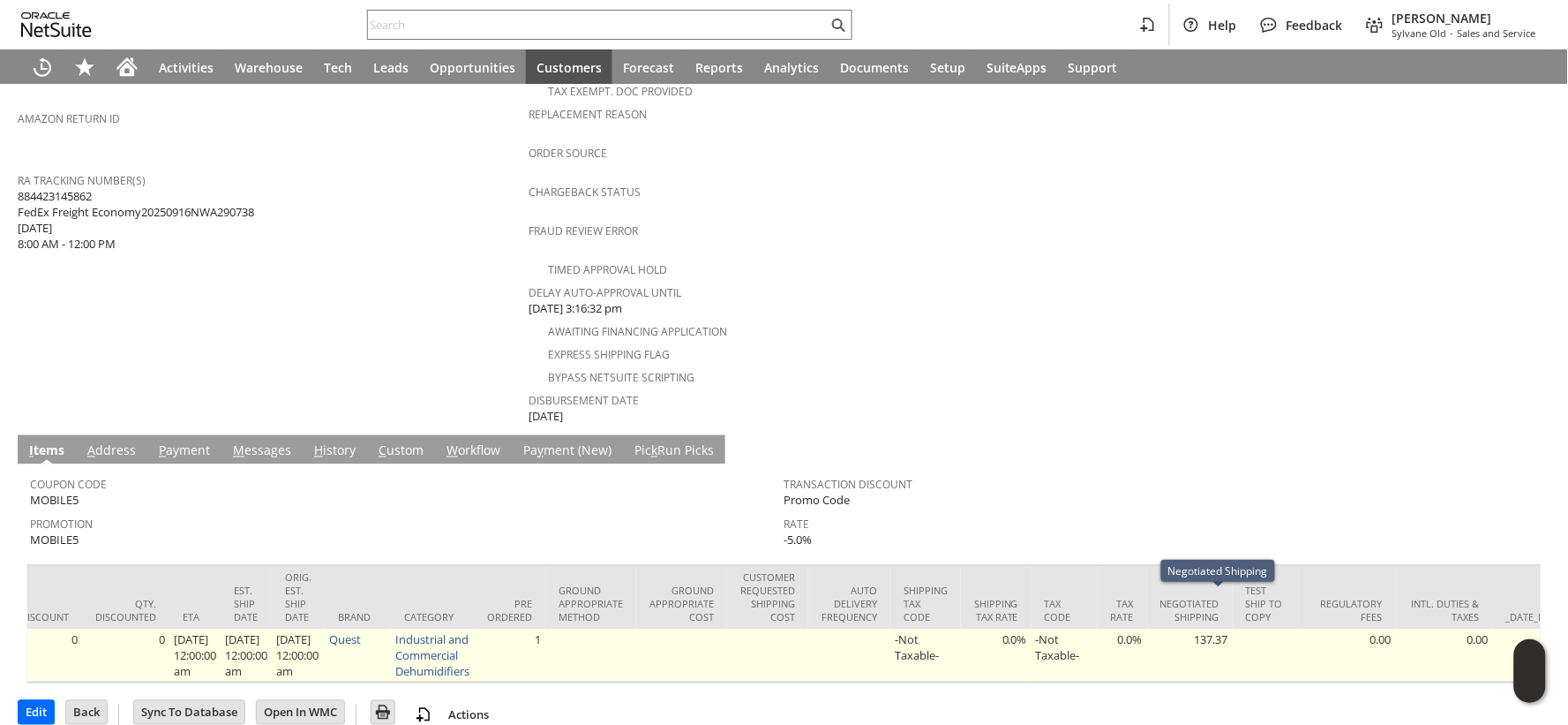
click at [1233, 629] on td "137.37" at bounding box center [1190, 656] width 85 height 53
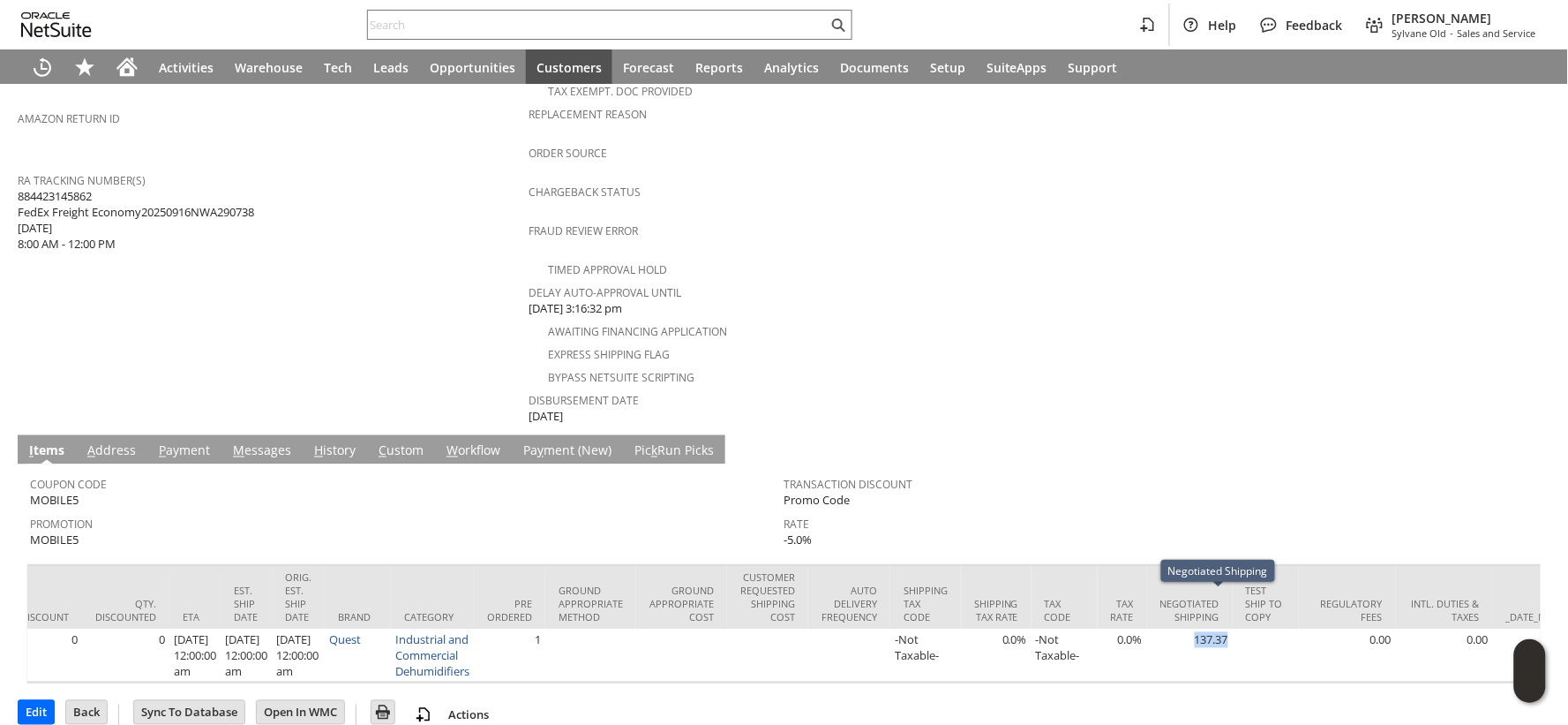
copy td "137.37"
